Goal: Find specific page/section: Find specific page/section

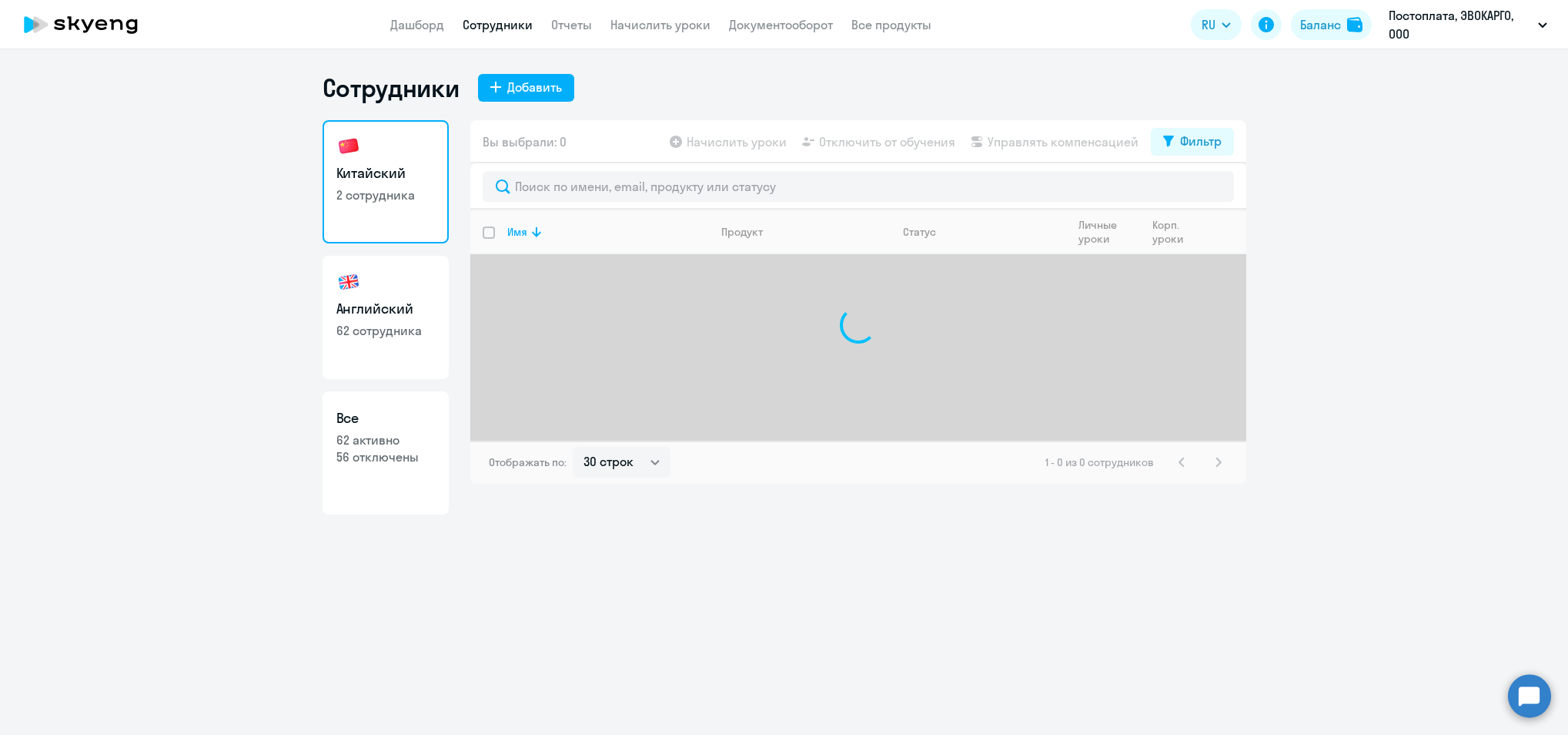
select select "30"
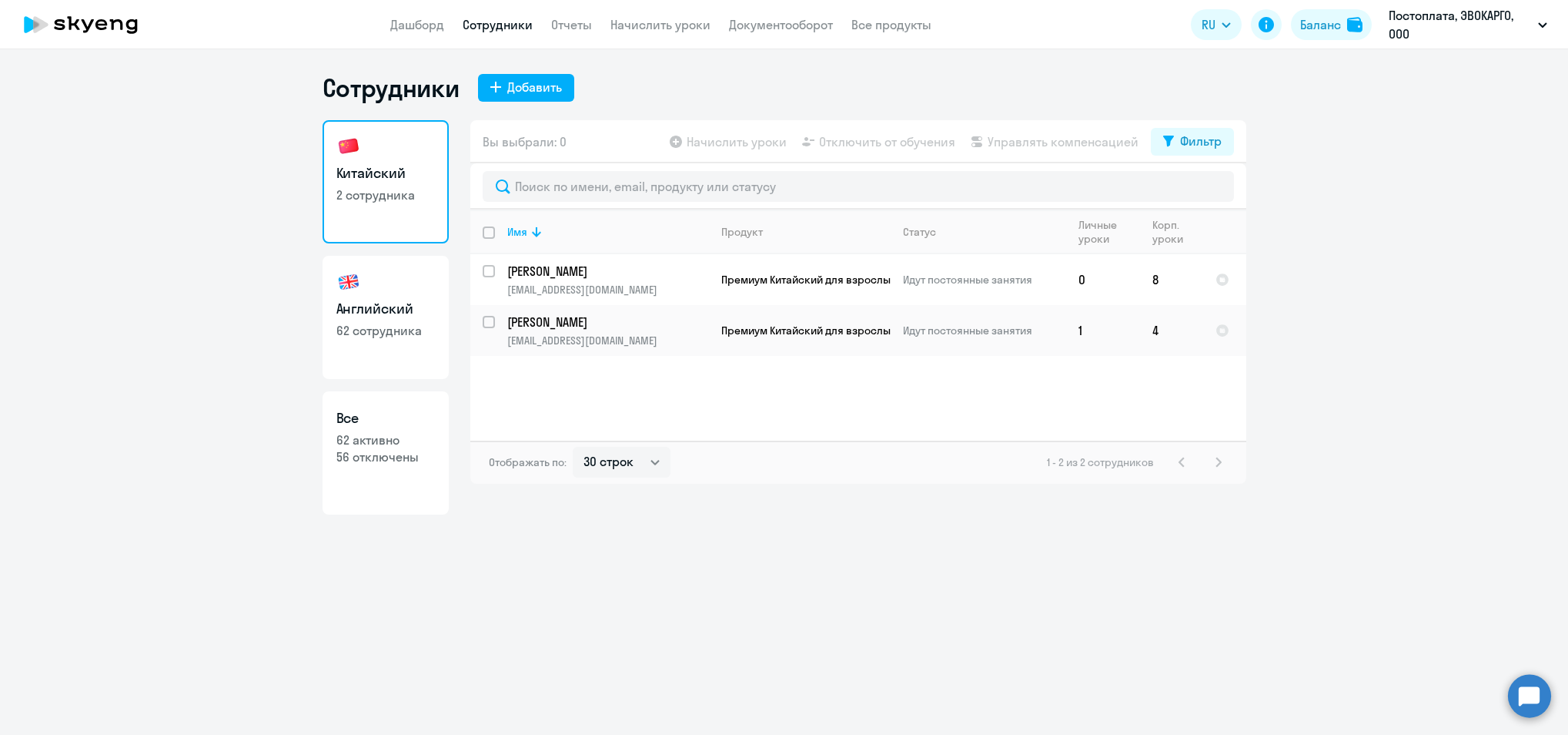
select select "30"
click at [552, 321] on p "[PERSON_NAME]" at bounding box center [608, 322] width 201 height 17
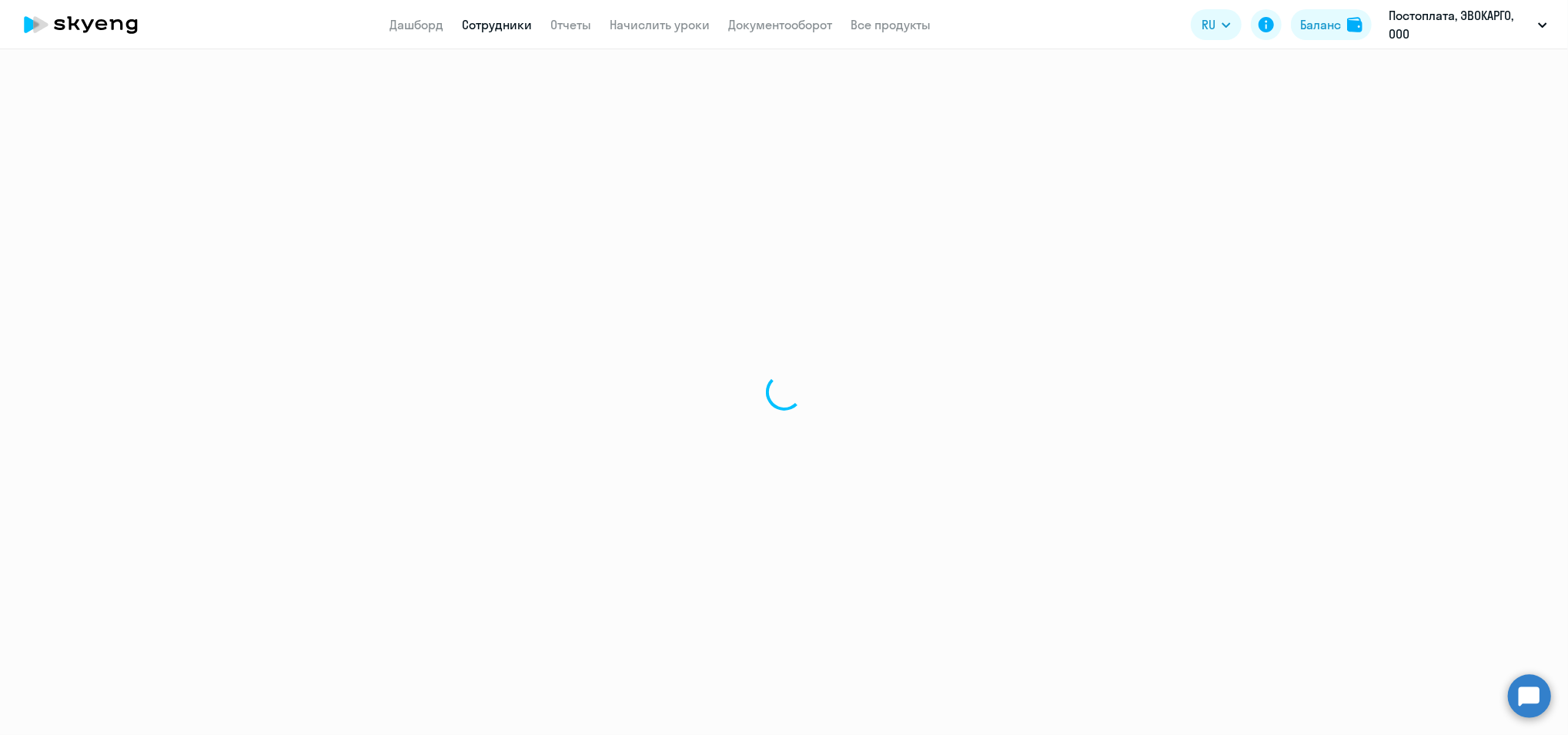
select select "english"
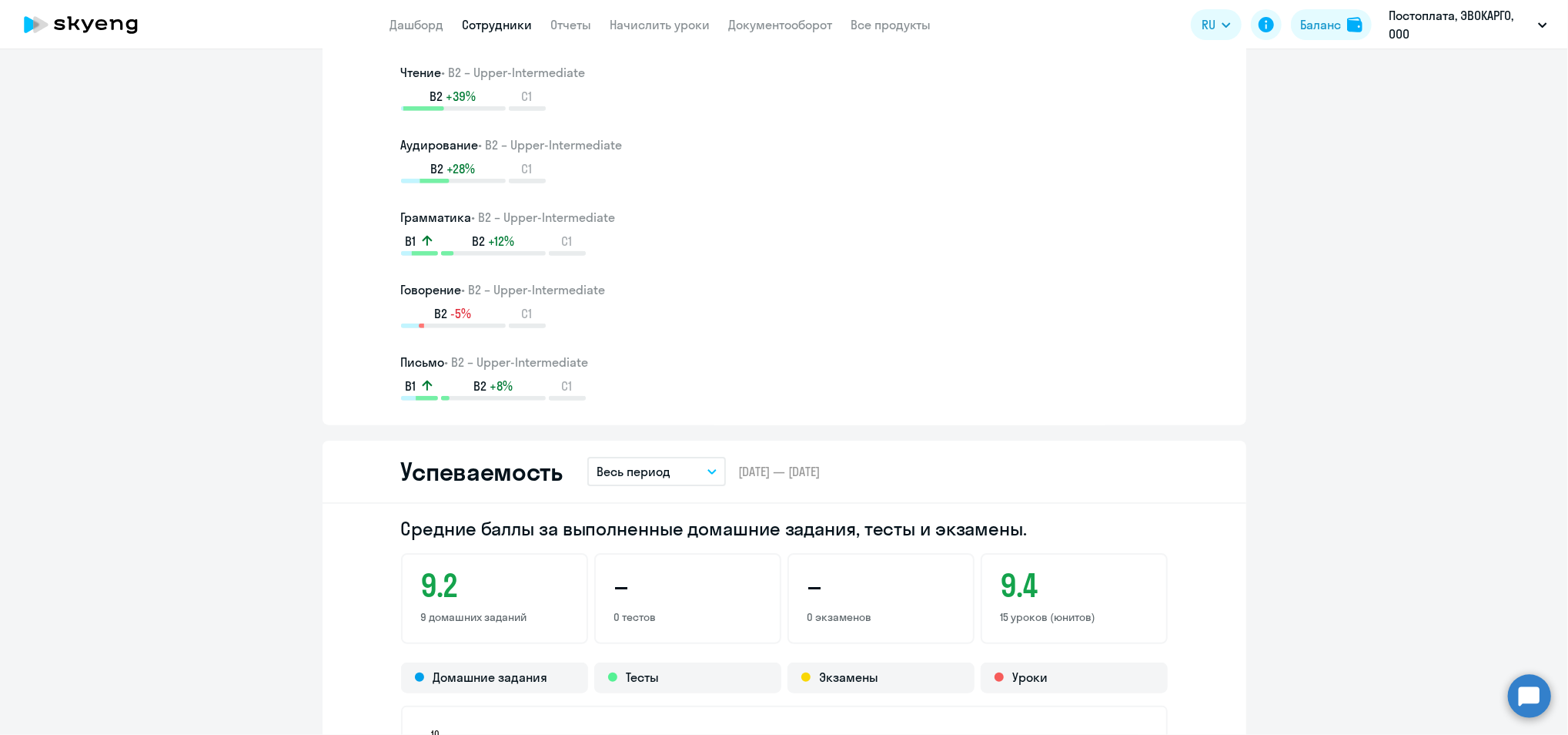
scroll to position [588, 0]
